Goal: Task Accomplishment & Management: Complete application form

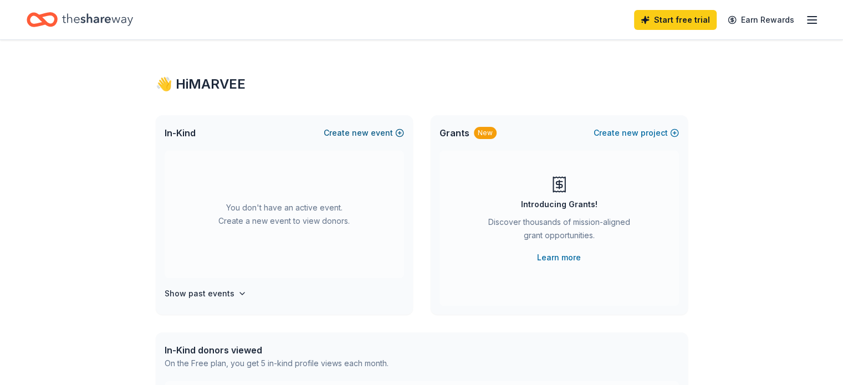
click at [377, 134] on button "Create new event" at bounding box center [364, 132] width 80 height 13
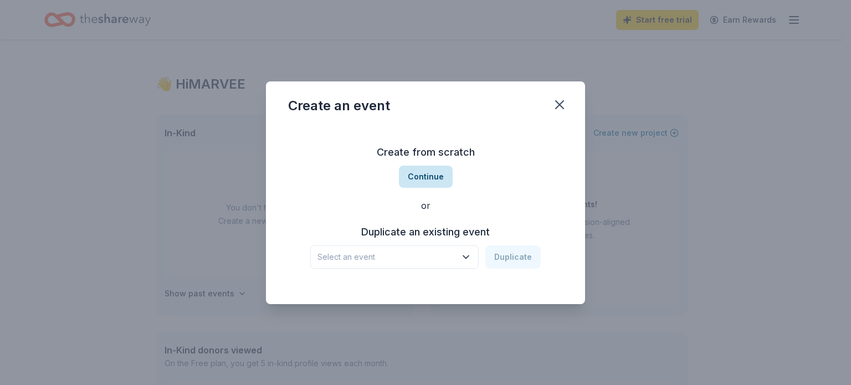
click at [427, 170] on button "Continue" at bounding box center [426, 177] width 54 height 22
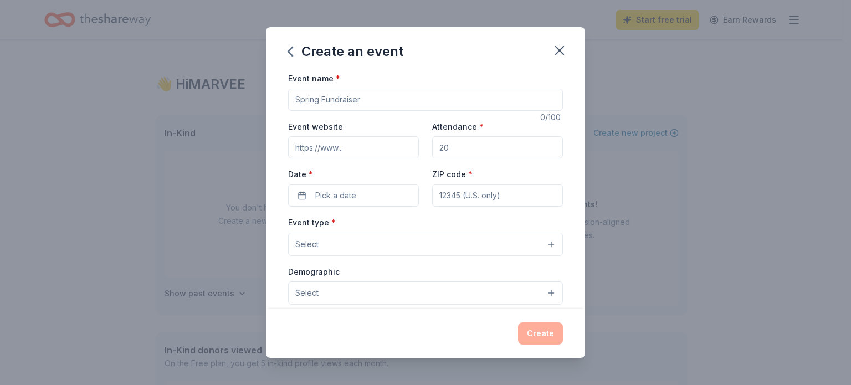
click at [415, 90] on input "Event name *" at bounding box center [425, 100] width 275 height 22
type input "Volunteer Appreciation Event"
click at [378, 146] on input "Event website" at bounding box center [353, 147] width 131 height 22
type input "[DOMAIN_NAME]"
click at [452, 142] on input "Attendance *" at bounding box center [497, 147] width 131 height 22
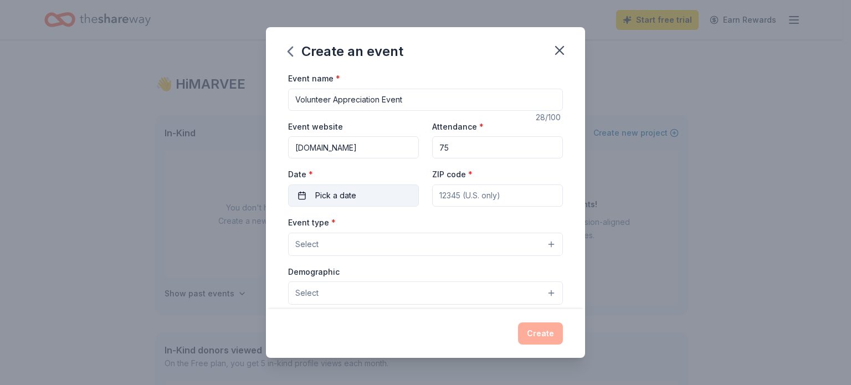
type input "75"
click at [370, 188] on button "Pick a date" at bounding box center [353, 196] width 131 height 22
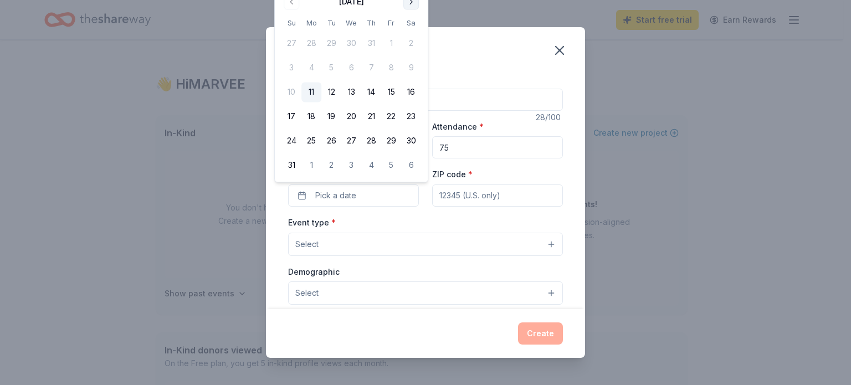
click at [411, 6] on button "Go to next month" at bounding box center [412, 2] width 16 height 16
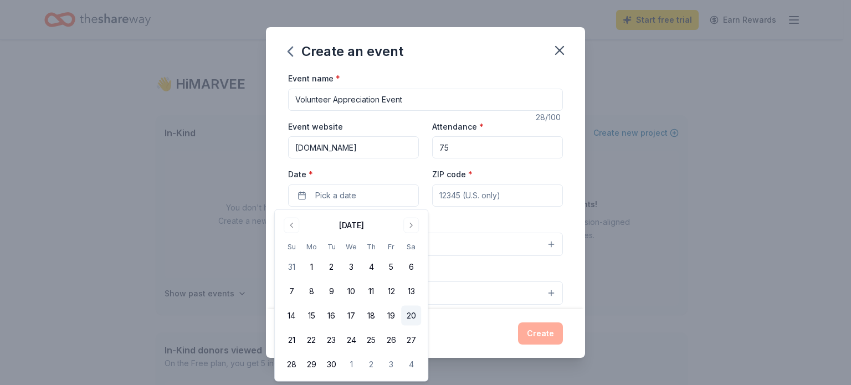
click at [413, 312] on button "20" at bounding box center [411, 316] width 20 height 20
click at [524, 201] on input "ZIP code *" at bounding box center [497, 196] width 131 height 22
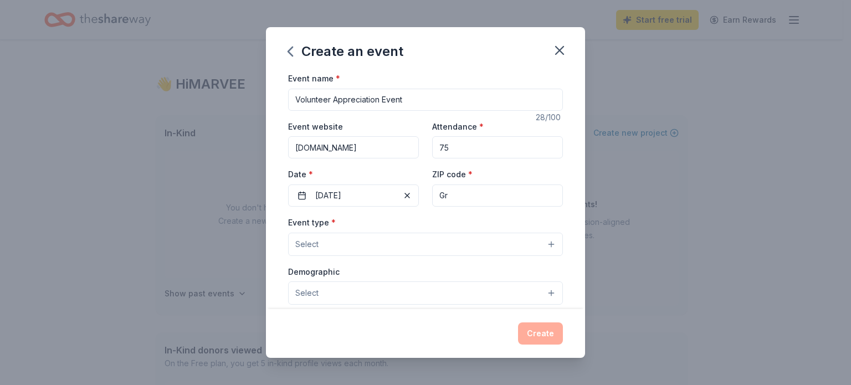
type input "G"
type input "76051"
click at [517, 239] on button "Select" at bounding box center [425, 244] width 275 height 23
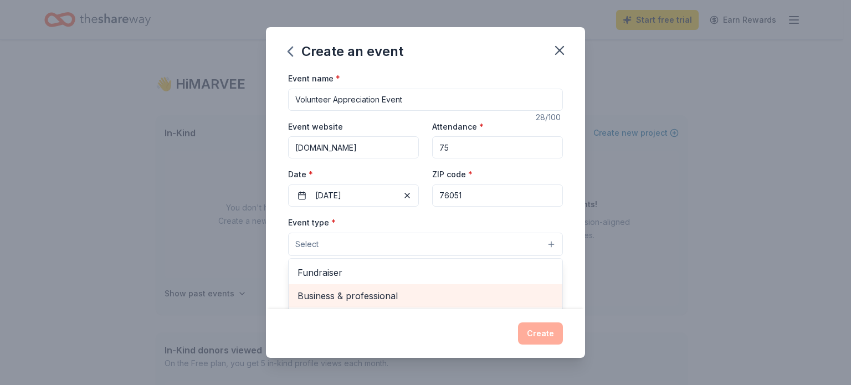
drag, startPoint x: 523, startPoint y: 282, endPoint x: 524, endPoint y: 305, distance: 23.3
click at [524, 305] on div "Fundraiser Business & professional Food & drink Health & wellness Hobbies Music…" at bounding box center [425, 324] width 275 height 133
click at [524, 305] on div "Business & professional" at bounding box center [426, 295] width 274 height 23
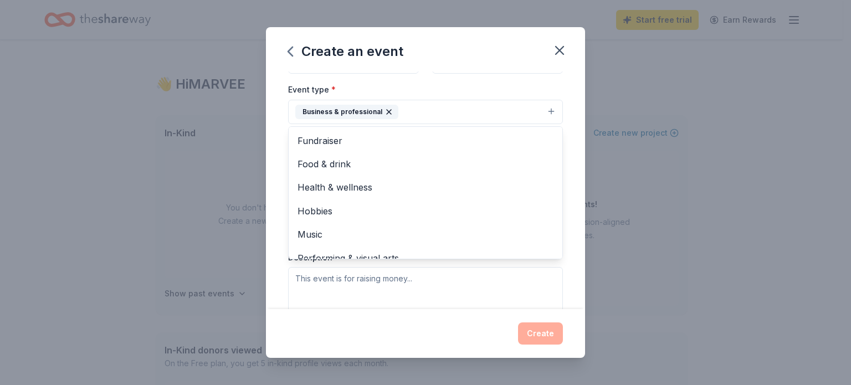
scroll to position [111, 0]
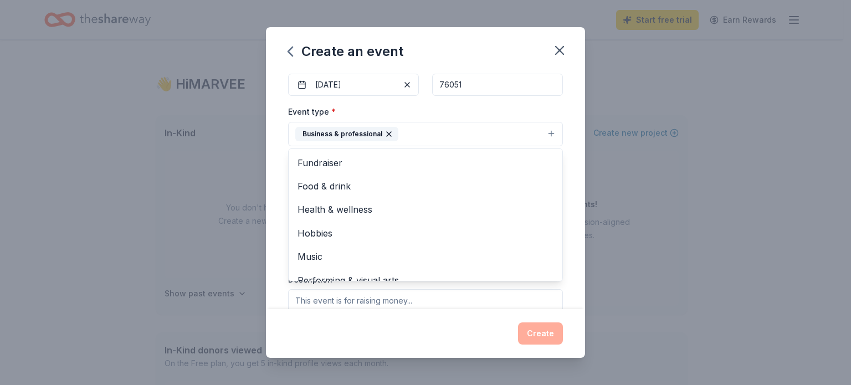
click at [571, 135] on div "Event name * Volunteer Appreciation Event 28 /100 Event website [DOMAIN_NAME] A…" at bounding box center [425, 191] width 319 height 238
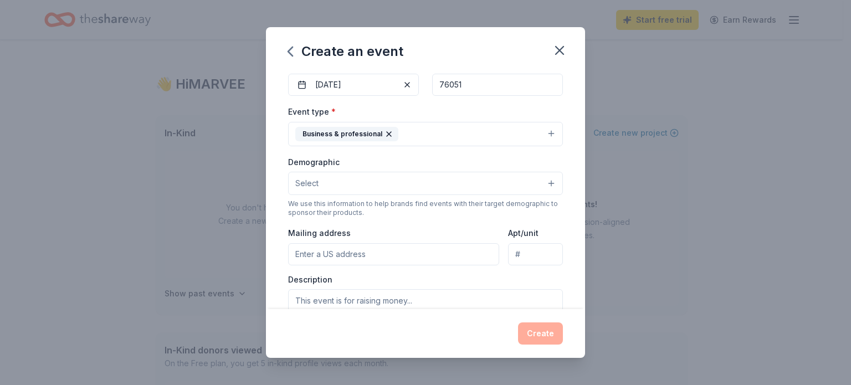
click at [542, 132] on button "Business & professional" at bounding box center [425, 134] width 275 height 24
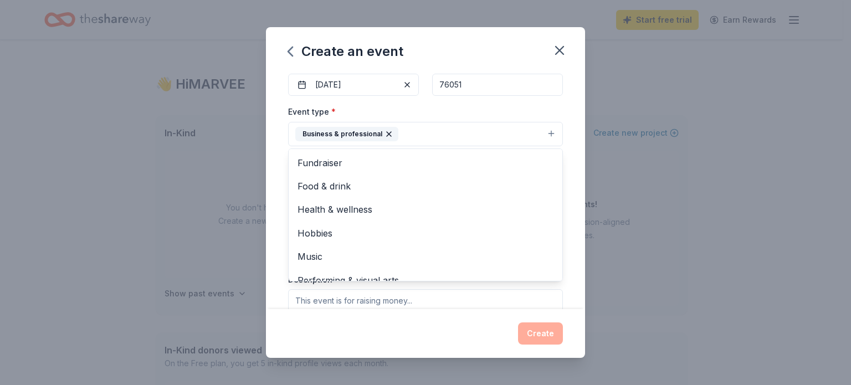
scroll to position [13, 0]
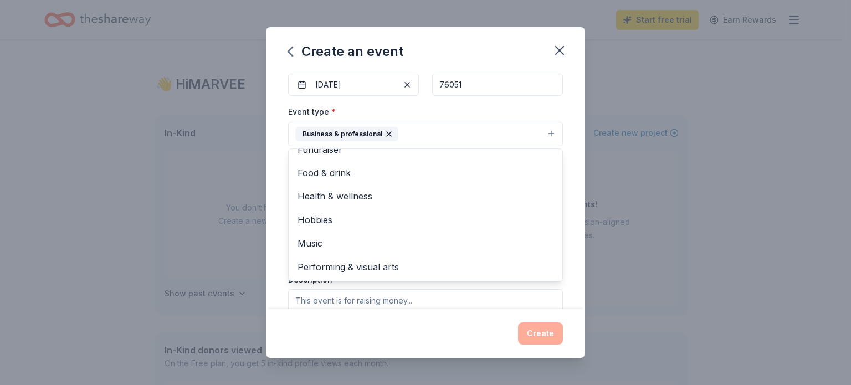
click at [567, 259] on div "Event name * Volunteer Appreciation Event 28 /100 Event website [DOMAIN_NAME] A…" at bounding box center [425, 191] width 319 height 238
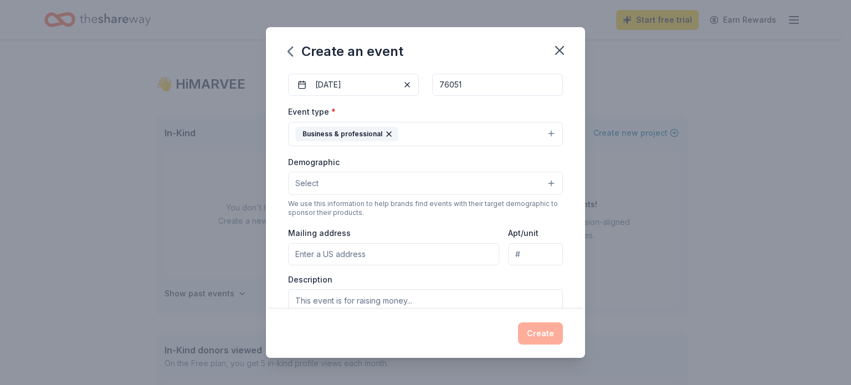
click at [431, 183] on button "Select" at bounding box center [425, 183] width 275 height 23
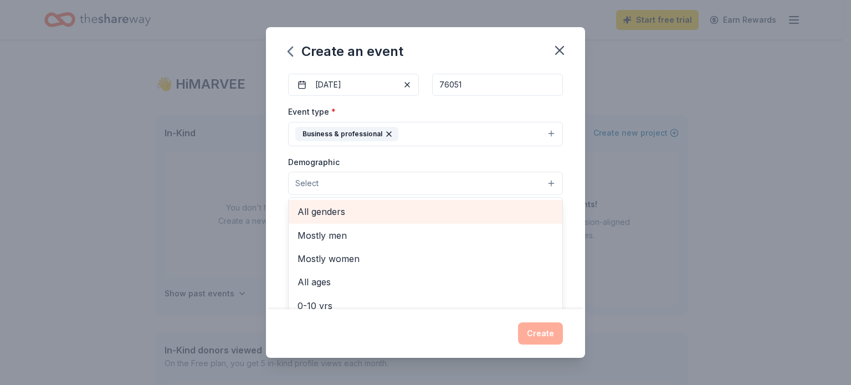
click at [406, 211] on span "All genders" at bounding box center [426, 212] width 256 height 14
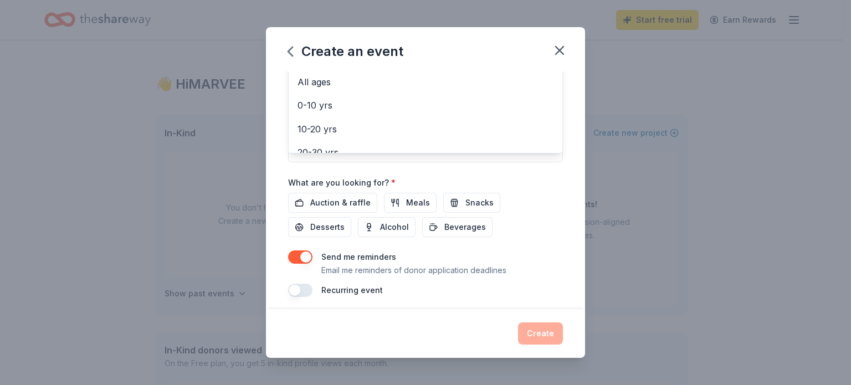
scroll to position [293, 0]
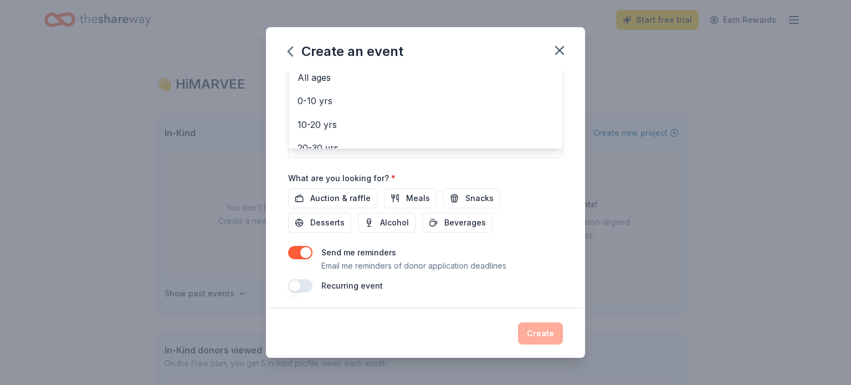
click at [307, 252] on div "Event name * Volunteer Appreciation Event 28 /100 Event website [DOMAIN_NAME] A…" at bounding box center [425, 35] width 275 height 514
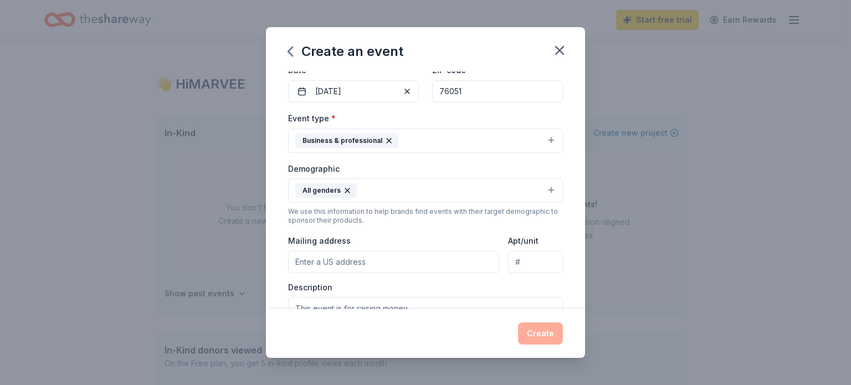
click at [443, 260] on input "Mailing address" at bounding box center [393, 262] width 211 height 22
type input "[STREET_ADDRESS]"
type input "L420"
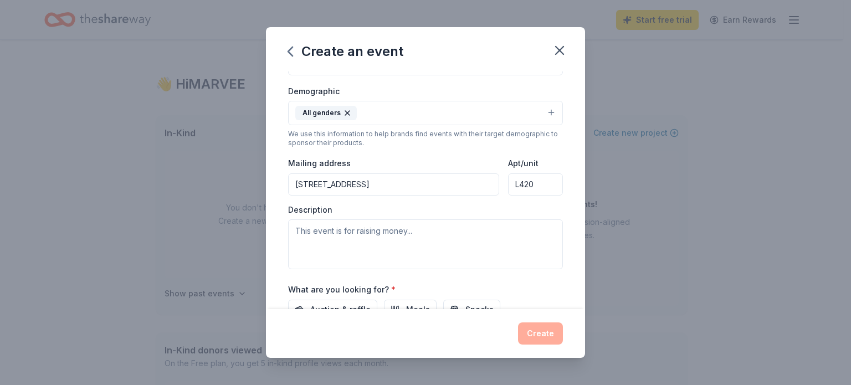
scroll to position [193, 0]
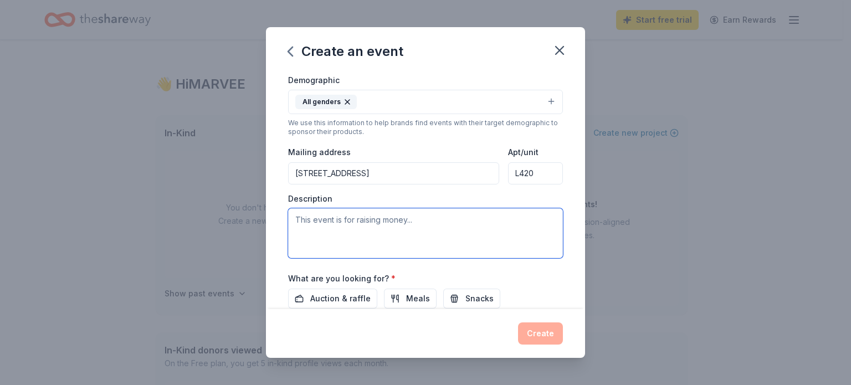
click at [474, 234] on textarea at bounding box center [425, 233] width 275 height 50
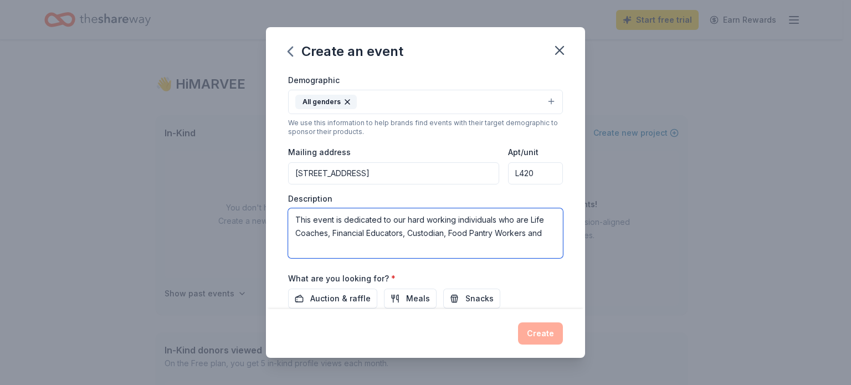
click at [514, 219] on textarea "This event is dedicated to our hard working individuals who are Life Coaches, F…" at bounding box center [425, 233] width 275 height 50
click at [479, 246] on textarea "This event is dedicated to our hard working individuals who volunteer as Life C…" at bounding box center [425, 233] width 275 height 50
type textarea "This event is dedicated to our hard working individuals who volunteer as Life C…"
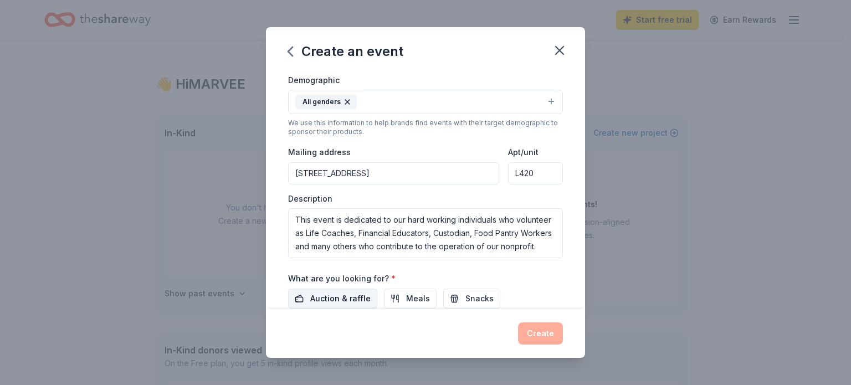
click at [344, 293] on span "Auction & raffle" at bounding box center [340, 298] width 60 height 13
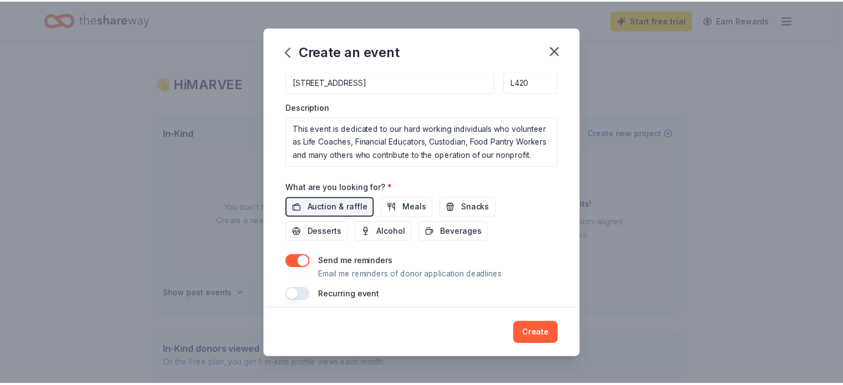
scroll to position [293, 0]
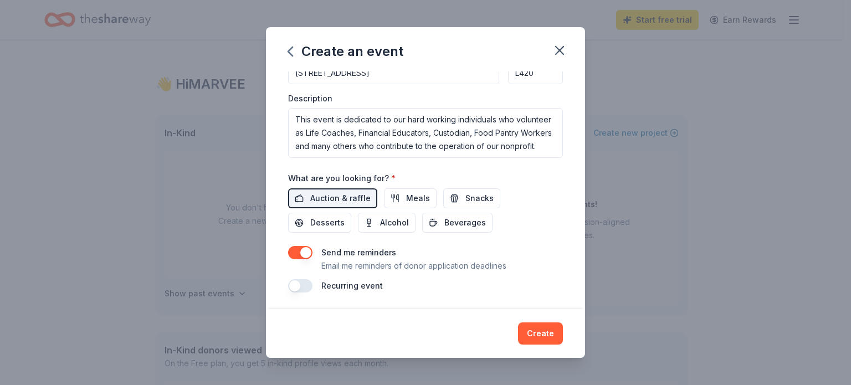
click at [299, 246] on button "button" at bounding box center [300, 252] width 24 height 13
click at [536, 334] on button "Create" at bounding box center [540, 334] width 45 height 22
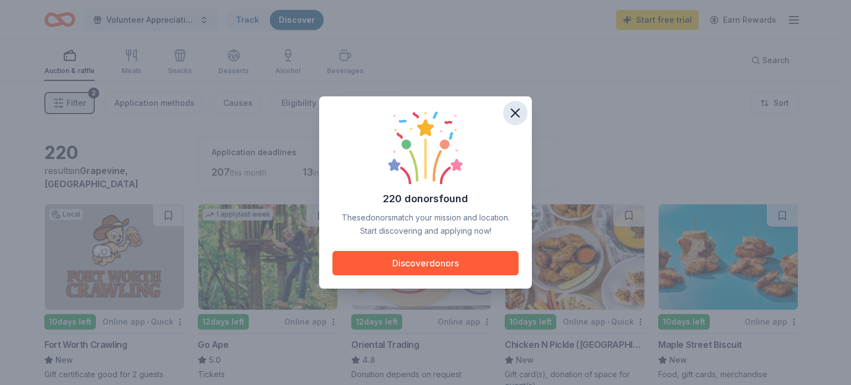
click at [512, 110] on icon "button" at bounding box center [516, 113] width 8 height 8
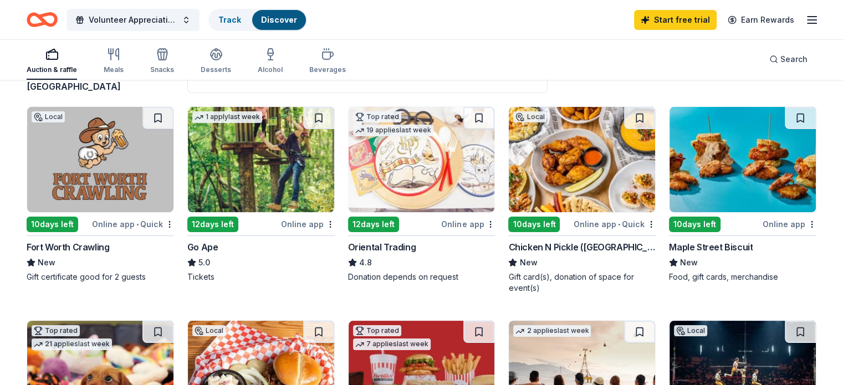
scroll to position [89, 0]
